Goal: Find specific page/section: Find specific page/section

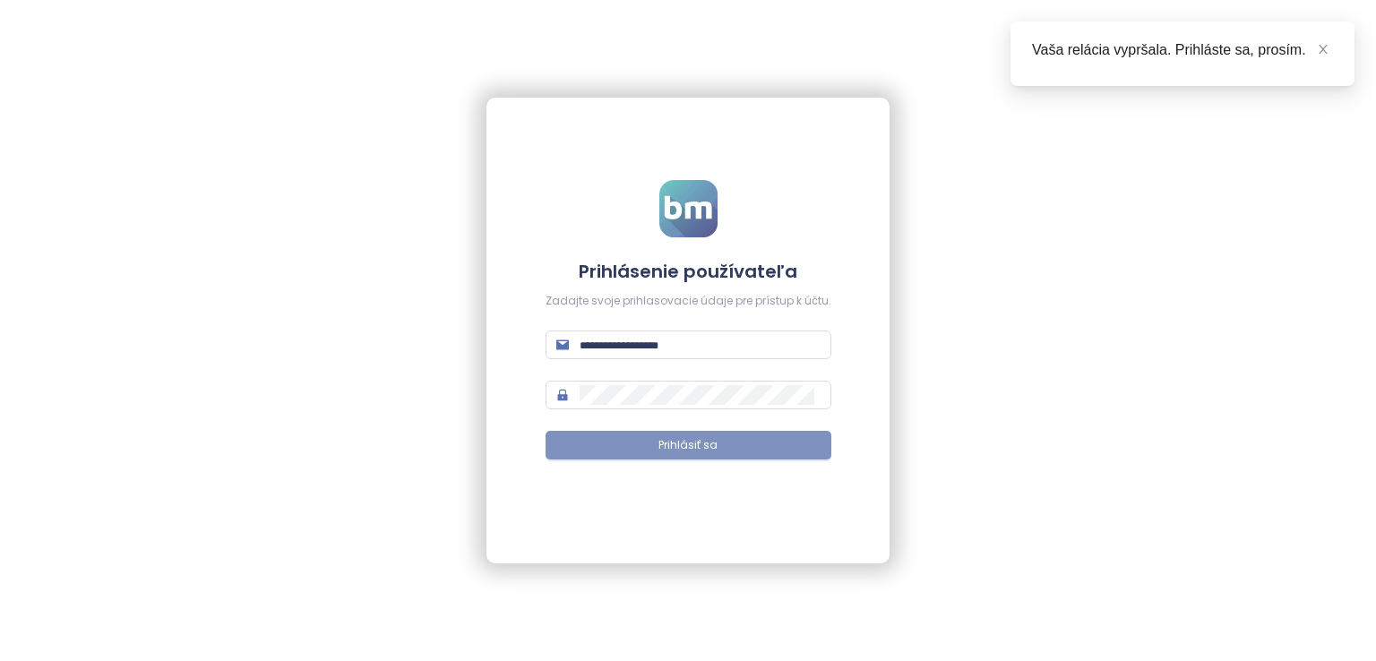
type input "**********"
click at [813, 454] on button "Prihlásiť sa" at bounding box center [688, 445] width 286 height 29
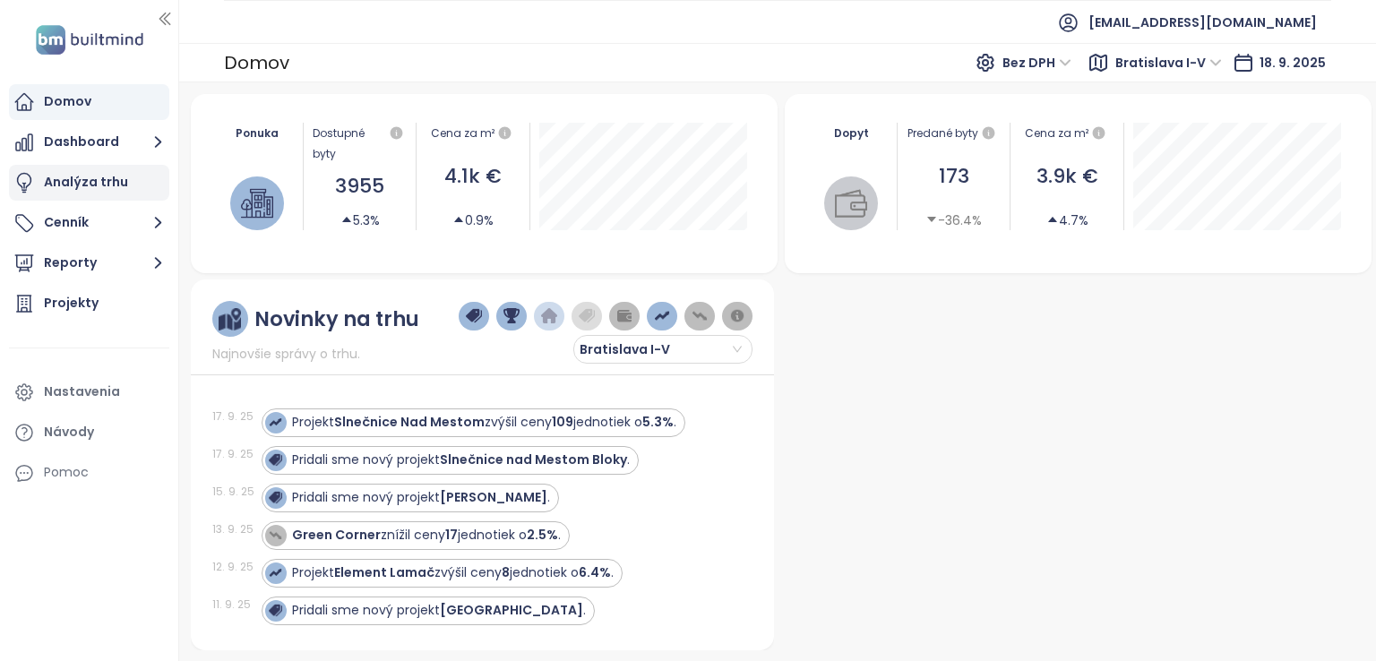
click at [115, 185] on div "Analýza trhu" at bounding box center [86, 182] width 84 height 22
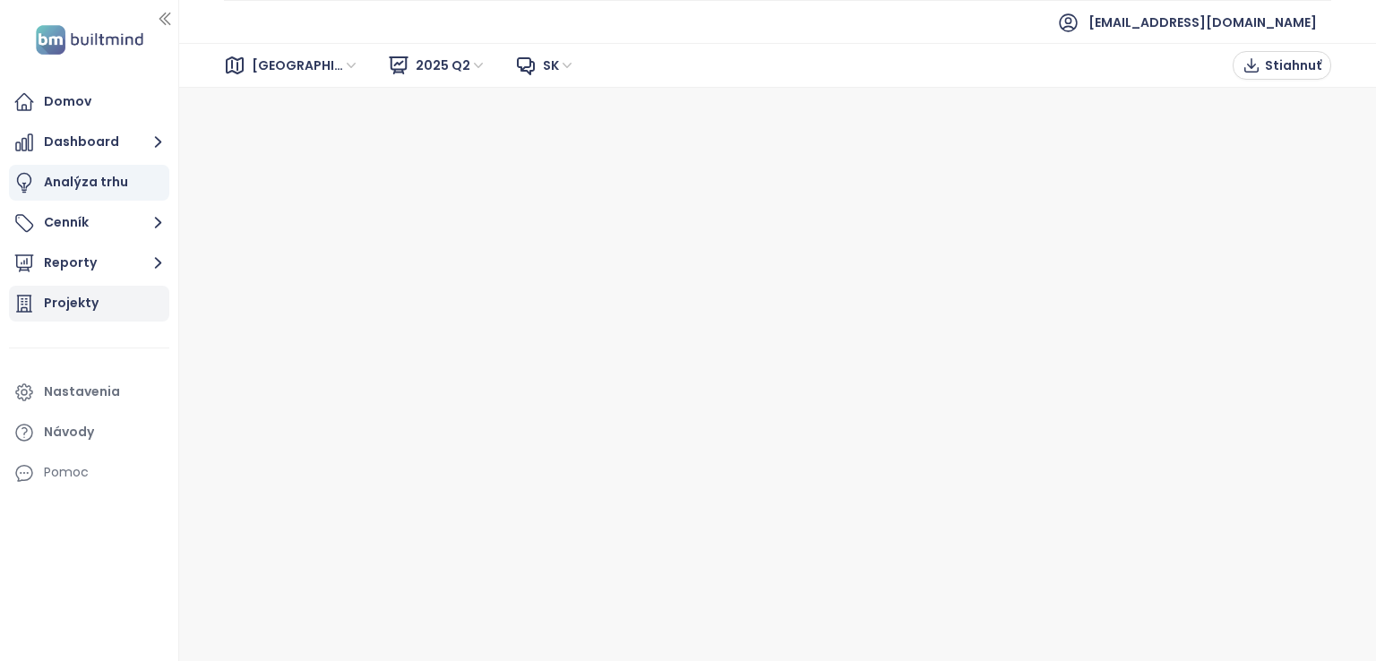
click at [136, 298] on div "Projekty" at bounding box center [89, 304] width 160 height 36
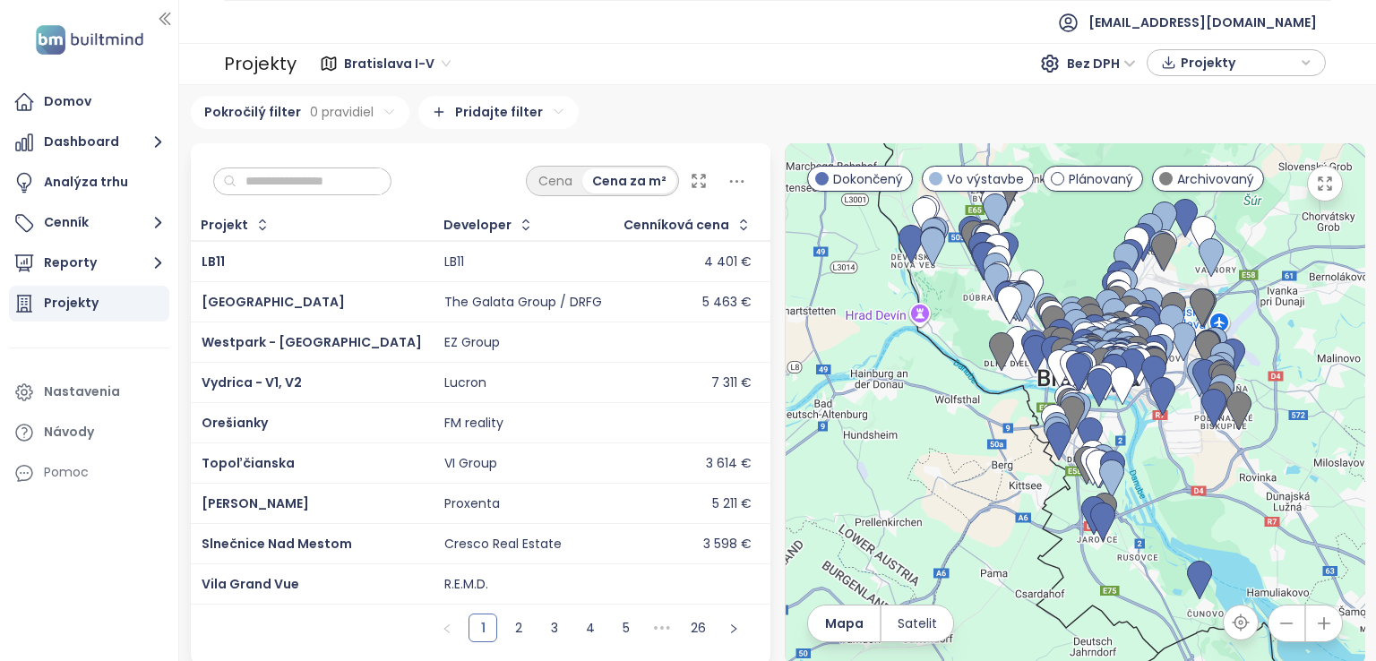
scroll to position [14, 0]
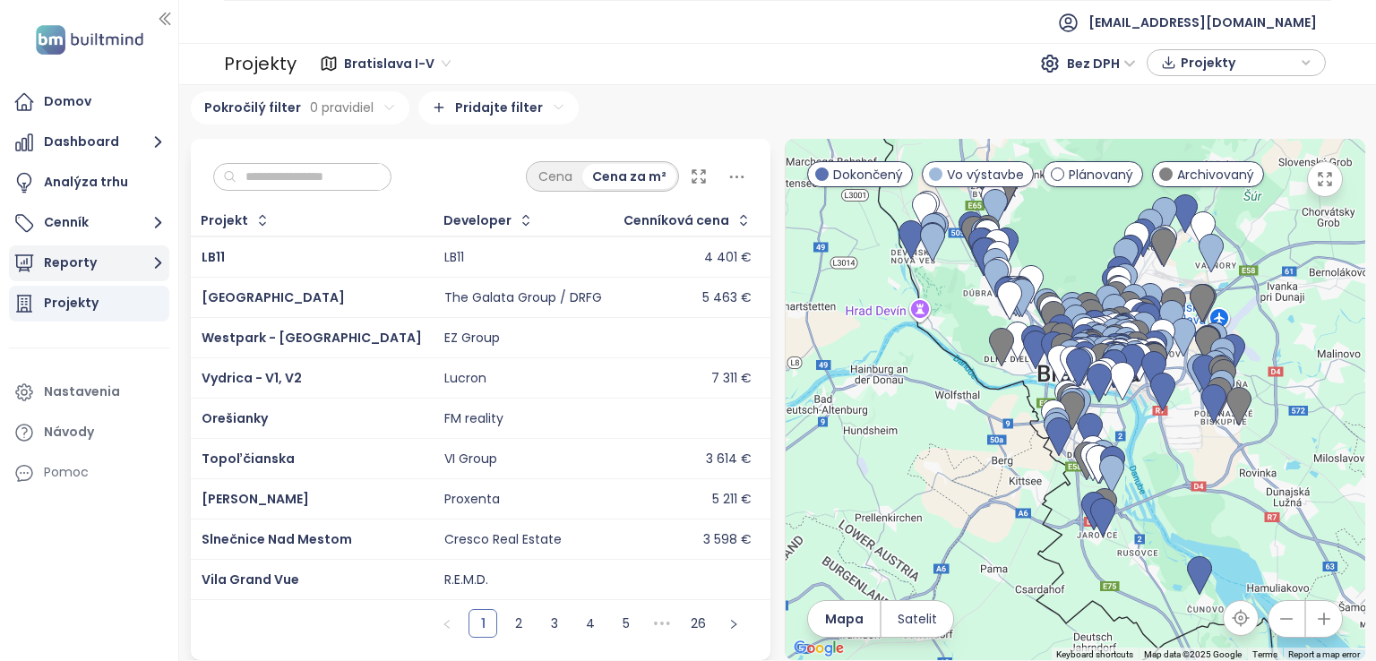
click at [137, 260] on button "Reporty" at bounding box center [89, 263] width 160 height 36
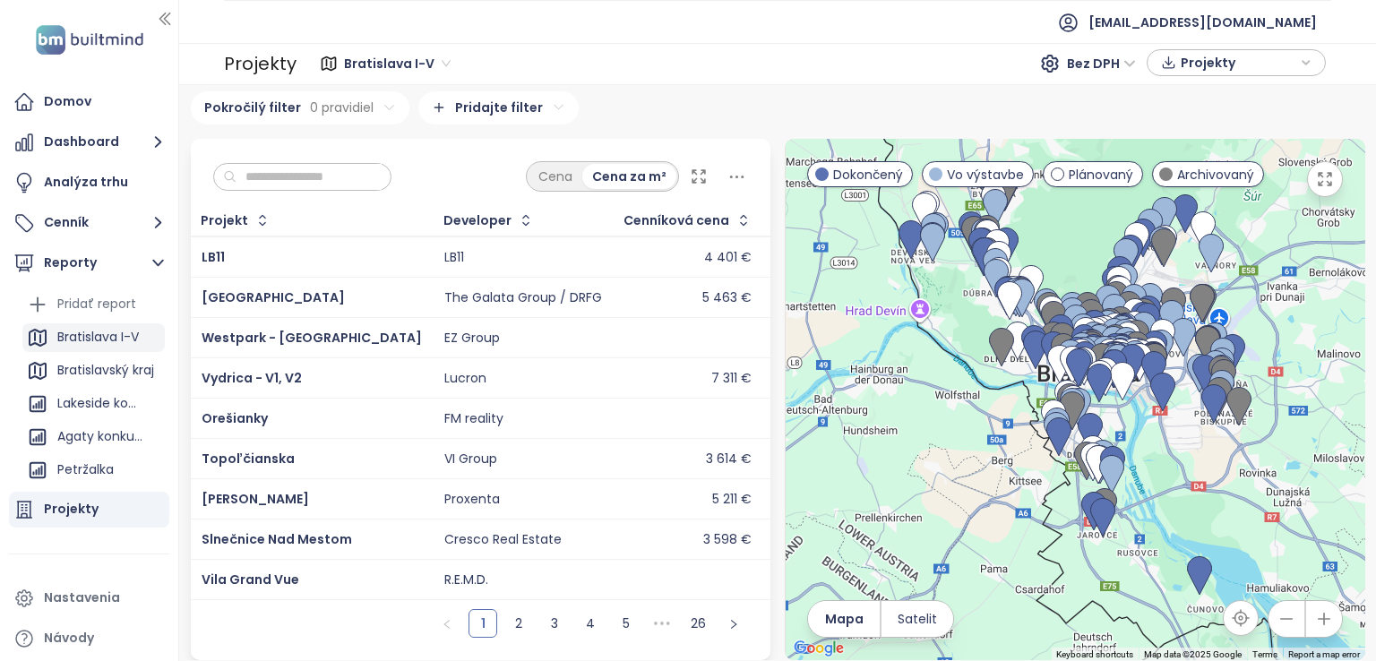
click at [121, 342] on div "Bratislava I-V" at bounding box center [98, 337] width 82 height 22
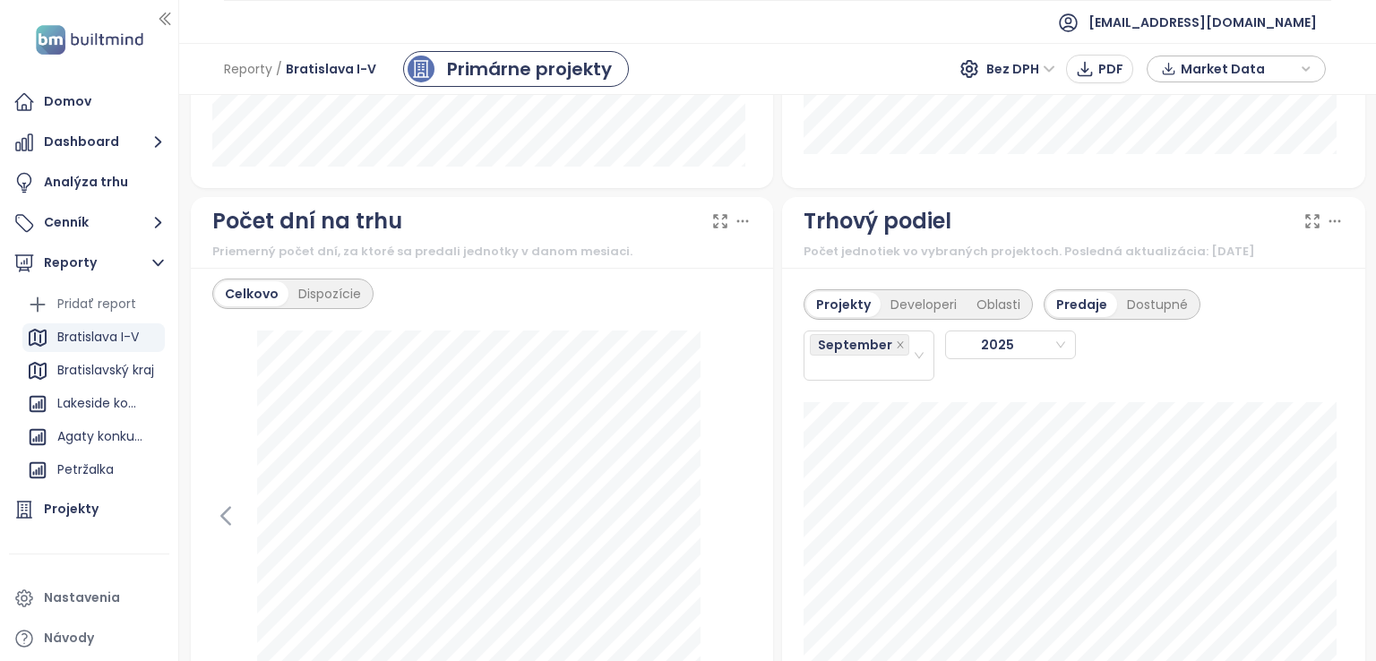
scroll to position [2150, 0]
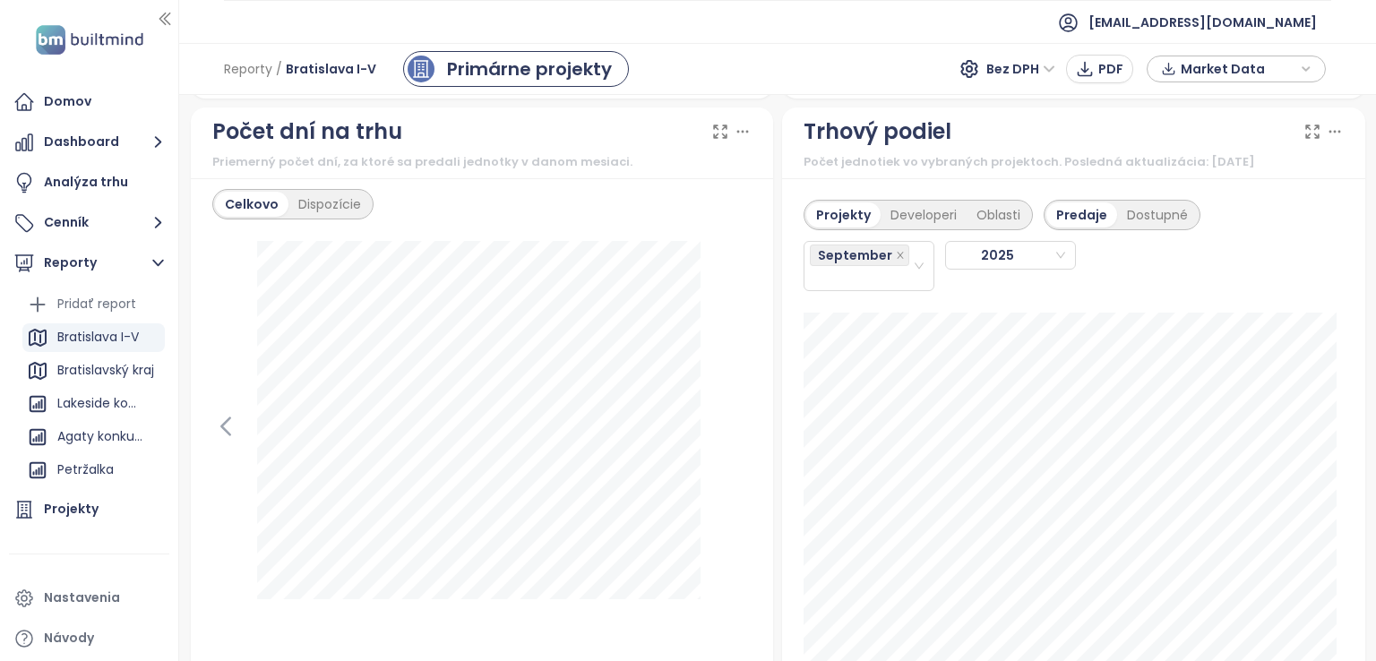
click at [917, 242] on div "September 2025" at bounding box center [1001, 260] width 397 height 61
click at [916, 228] on div "Developeri" at bounding box center [923, 214] width 86 height 25
